Goal: Information Seeking & Learning: Compare options

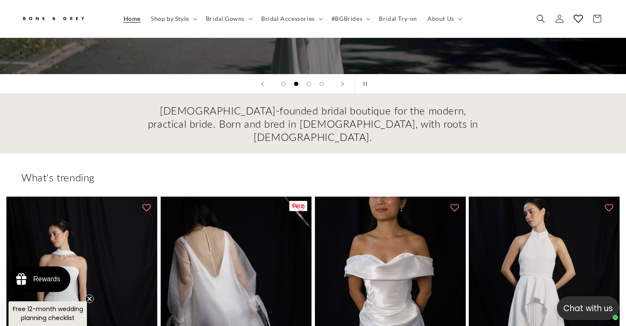
scroll to position [266, 0]
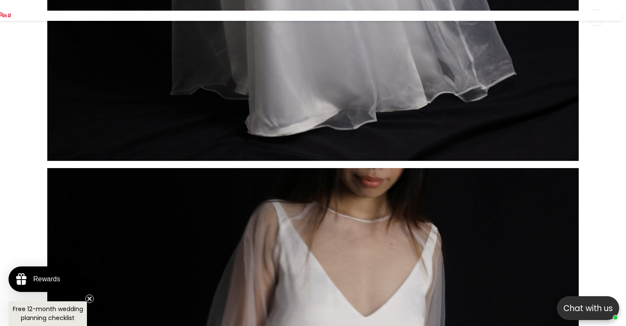
scroll to position [7186, 0]
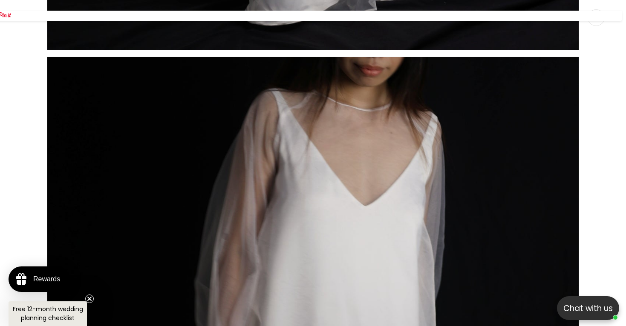
click at [609, 126] on div "Media gallery" at bounding box center [313, 163] width 626 height 326
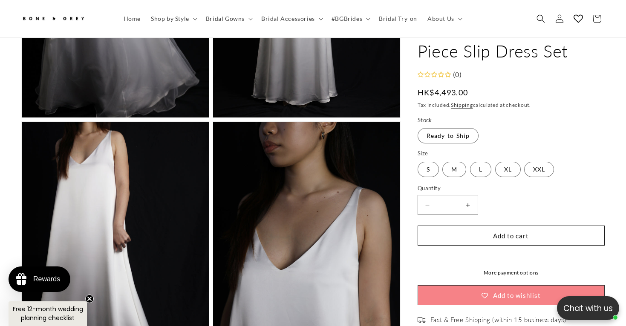
scroll to position [918, 0]
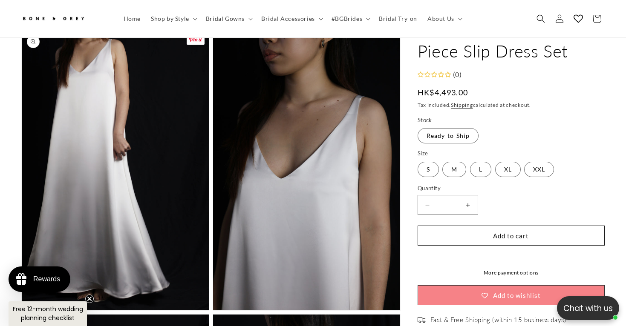
click at [22, 310] on button "Open media 4 in modal" at bounding box center [22, 310] width 0 height 0
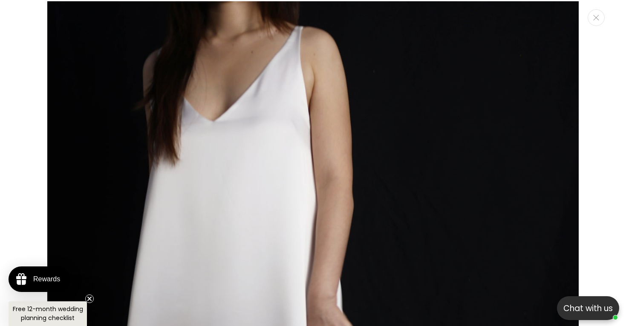
scroll to position [0, 212]
click at [595, 111] on div "Media gallery" at bounding box center [313, 163] width 626 height 326
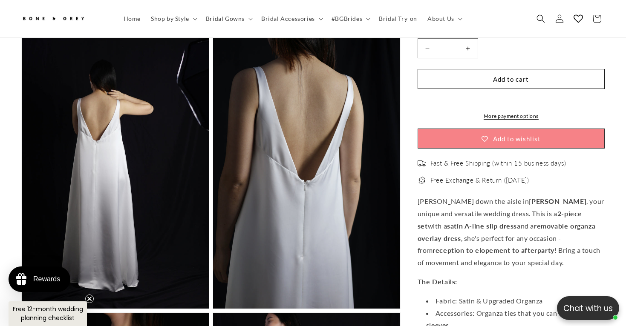
scroll to position [1211, 0]
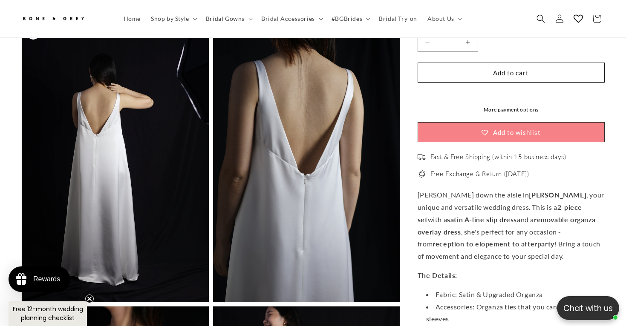
click at [22, 302] on button "Open media 6 in modal" at bounding box center [22, 302] width 0 height 0
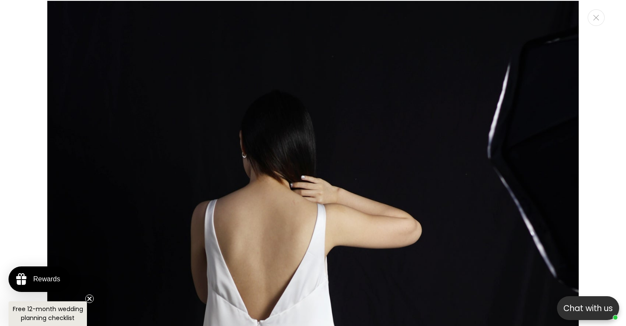
scroll to position [0, 0]
click at [608, 123] on div "Media gallery" at bounding box center [313, 163] width 626 height 326
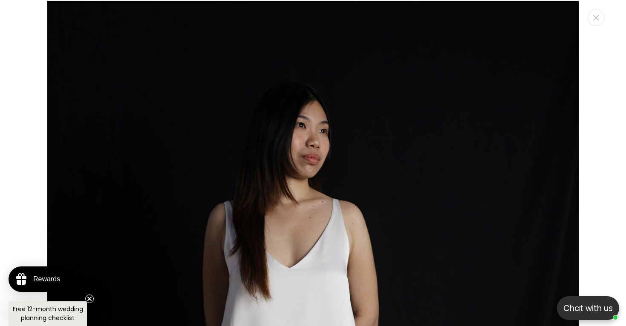
scroll to position [1616, 0]
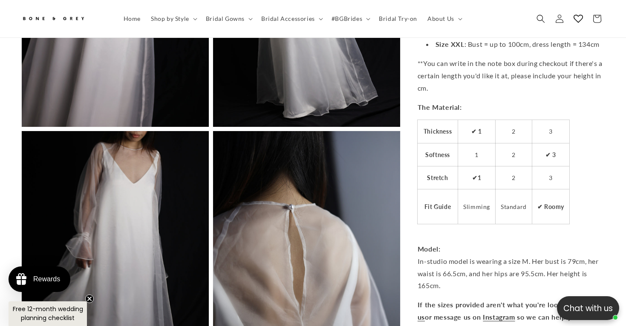
scroll to position [1842, 0]
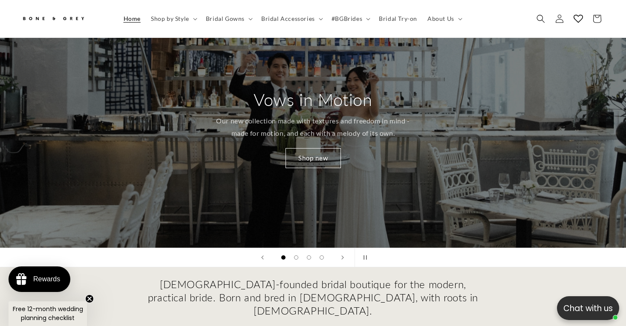
click at [547, 206] on div "Vows in Motion Our new collection made with textures and freedom in mind - made…" at bounding box center [313, 128] width 626 height 238
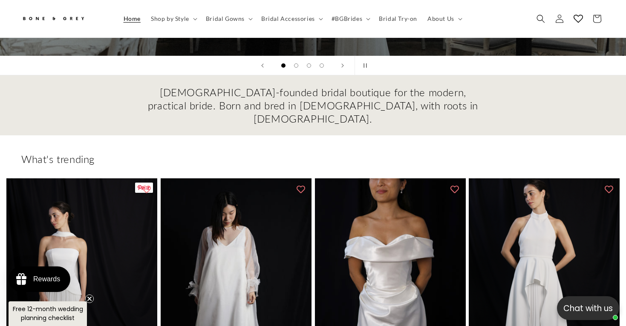
scroll to position [393, 0]
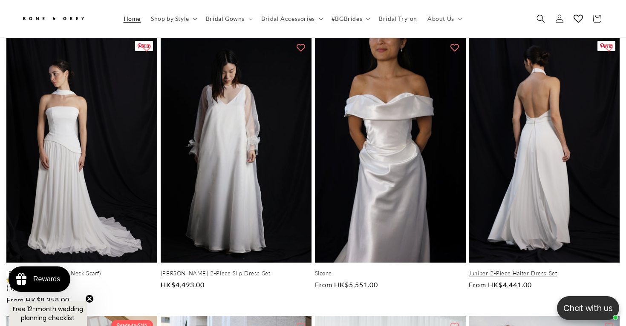
click at [540, 270] on link "Juniper 2-Piece Halter Dress Set" at bounding box center [543, 273] width 151 height 7
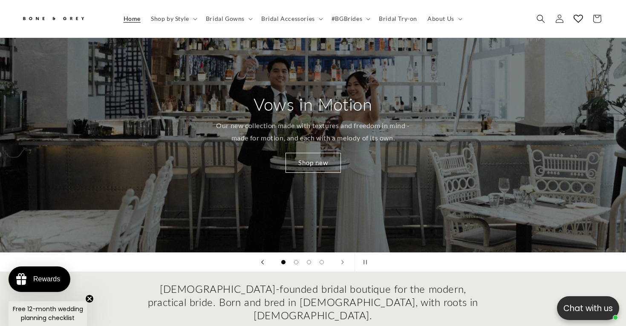
scroll to position [352, 0]
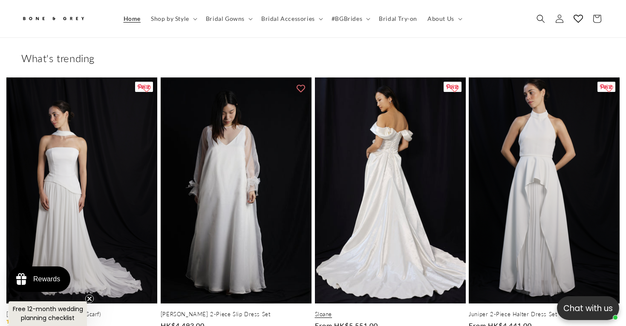
click at [409, 311] on link "Sloane" at bounding box center [390, 314] width 151 height 7
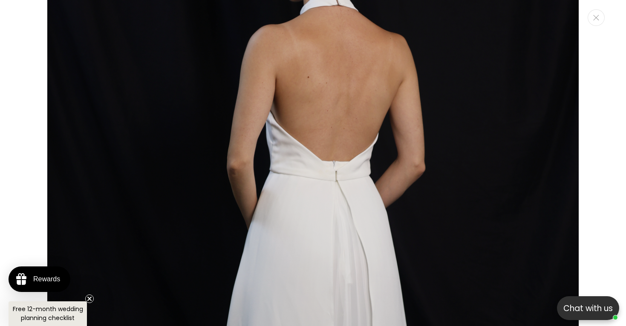
scroll to position [0, 424]
click at [599, 132] on div "Media gallery" at bounding box center [313, 163] width 626 height 326
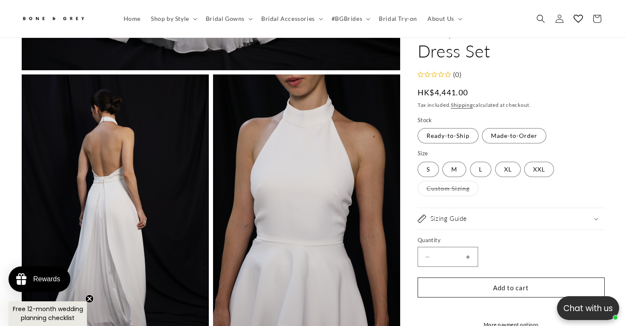
scroll to position [561, 0]
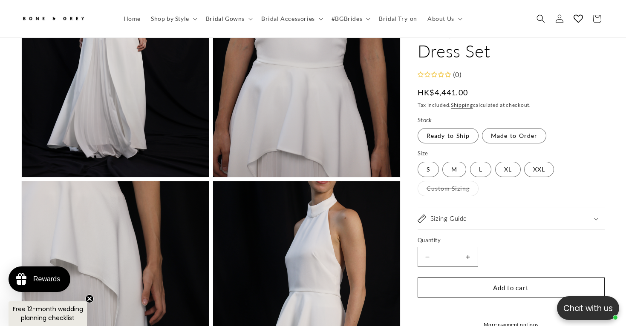
scroll to position [0, 212]
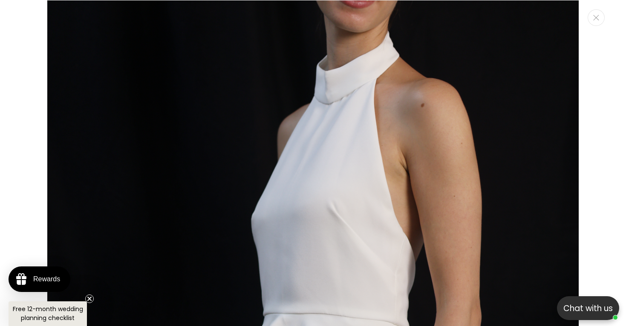
click at [614, 58] on div "Media gallery" at bounding box center [313, 163] width 626 height 326
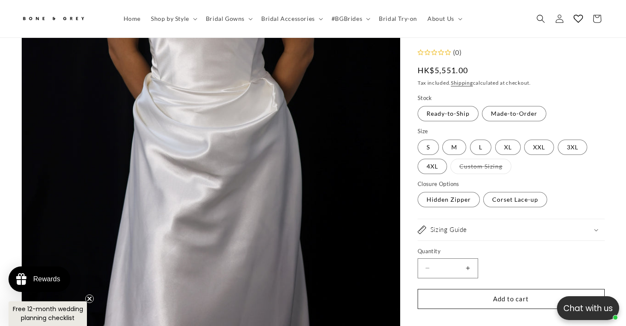
scroll to position [230, 0]
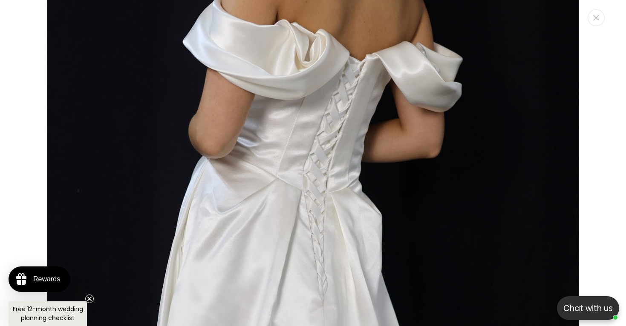
scroll to position [0, 212]
